Goal: Navigation & Orientation: Find specific page/section

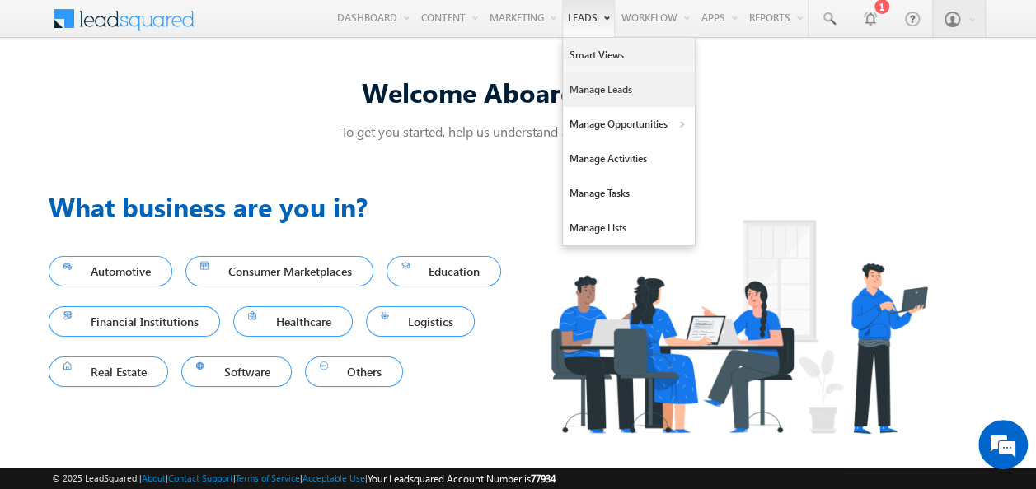
click at [601, 90] on link "Manage Leads" at bounding box center [629, 89] width 132 height 35
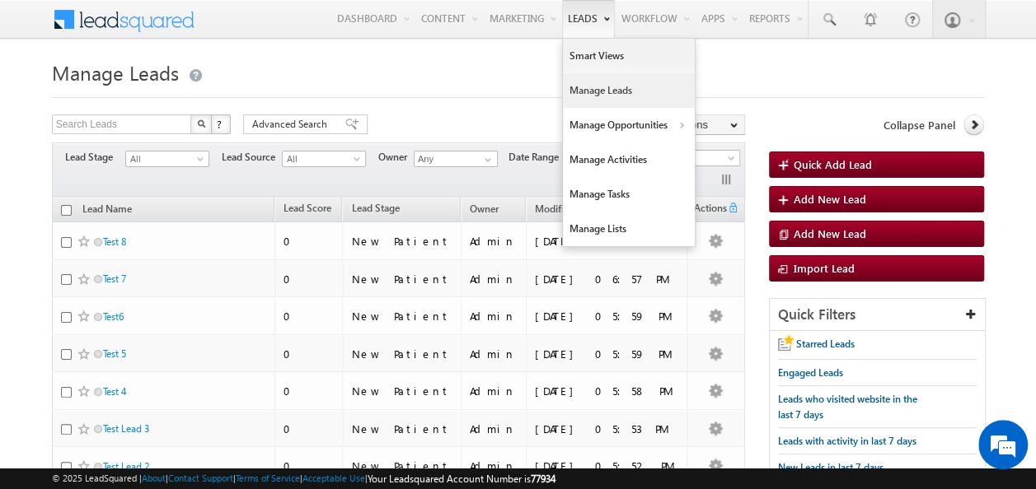
click at [577, 22] on link "Leads" at bounding box center [588, 19] width 53 height 38
click at [585, 49] on link "Smart Views" at bounding box center [629, 56] width 132 height 35
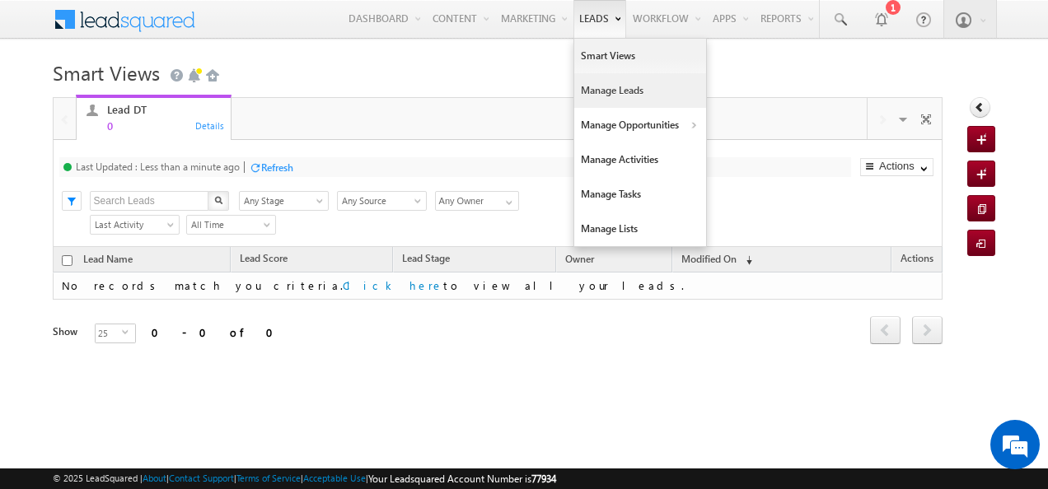
click at [603, 95] on link "Manage Leads" at bounding box center [640, 90] width 132 height 35
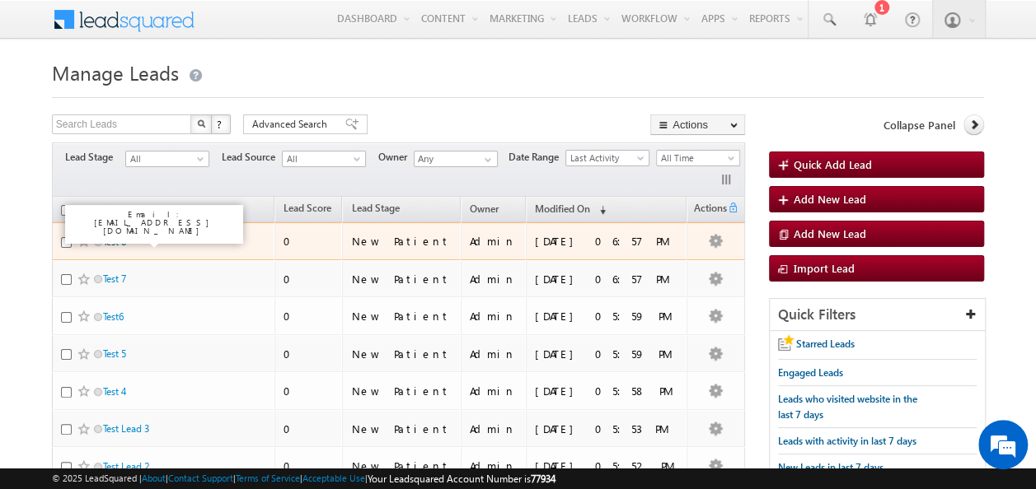
click at [122, 239] on link "Test 8" at bounding box center [114, 242] width 23 height 12
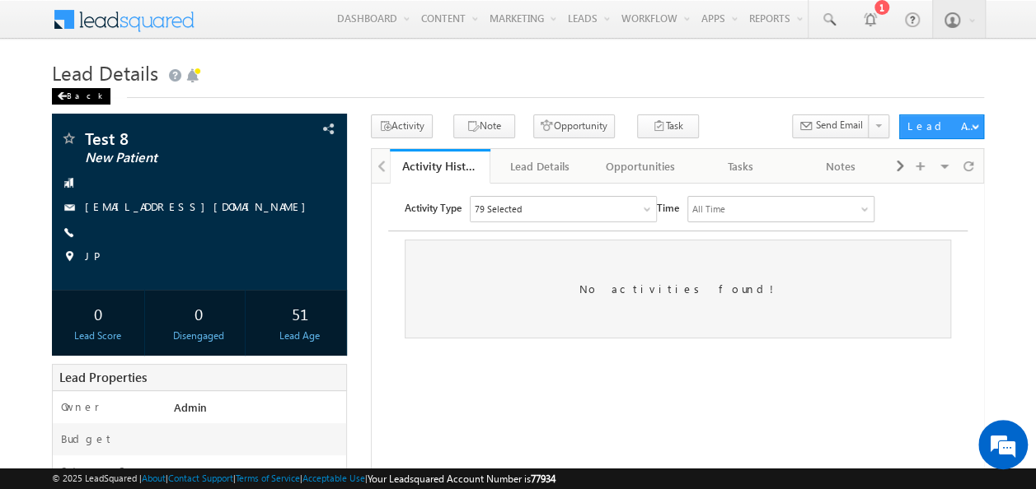
click at [70, 99] on div "Back" at bounding box center [81, 96] width 58 height 16
